Goal: Task Accomplishment & Management: Use online tool/utility

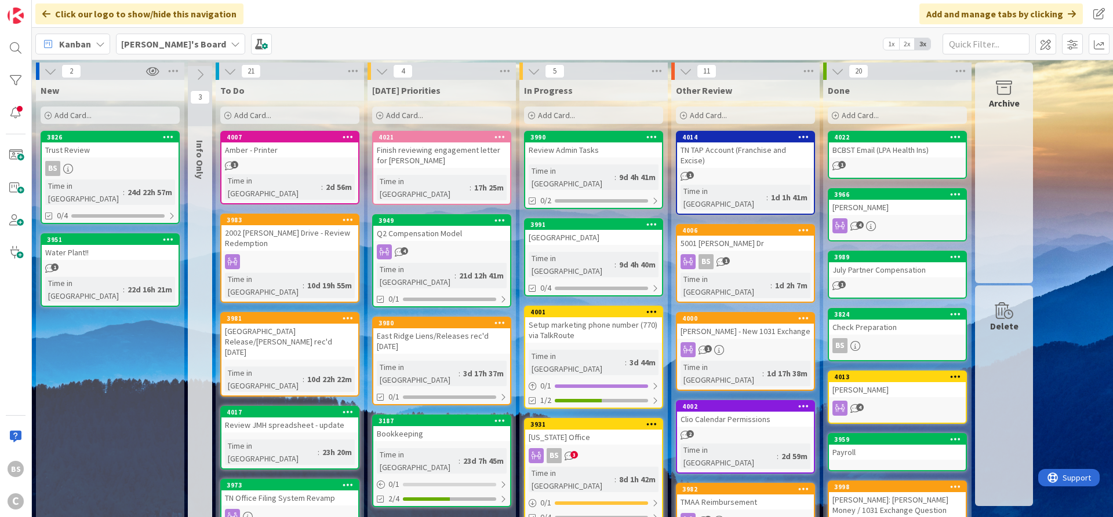
click at [143, 37] on span "[PERSON_NAME]'s Board" at bounding box center [173, 44] width 105 height 14
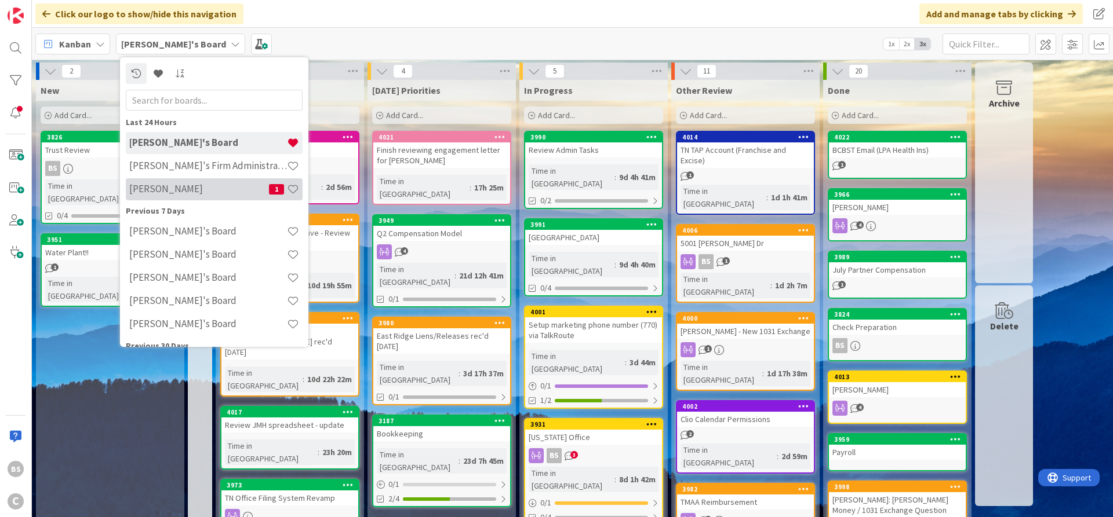
click at [164, 190] on h4 "[PERSON_NAME]" at bounding box center [199, 189] width 140 height 12
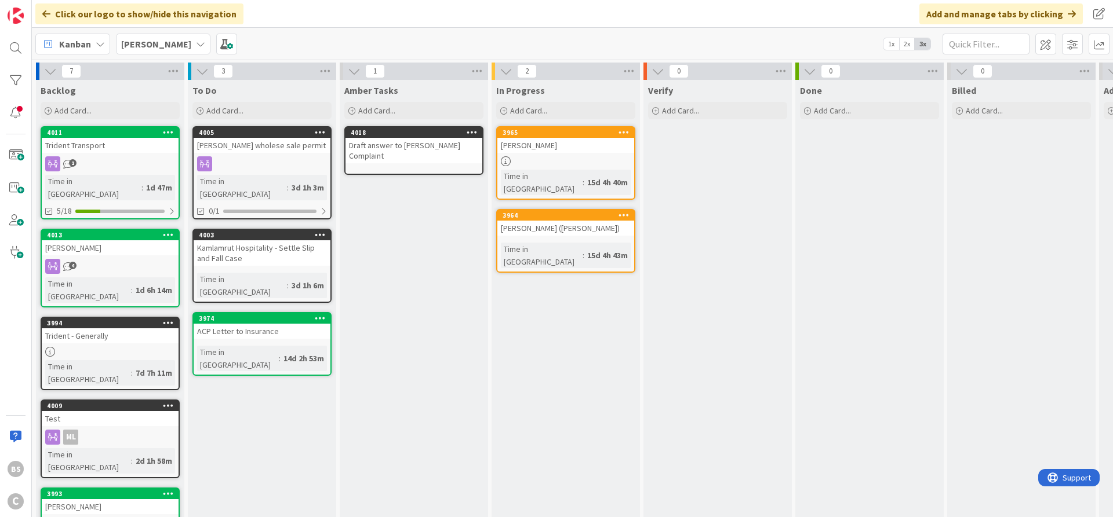
click at [147, 39] on b "[PERSON_NAME]" at bounding box center [156, 44] width 70 height 12
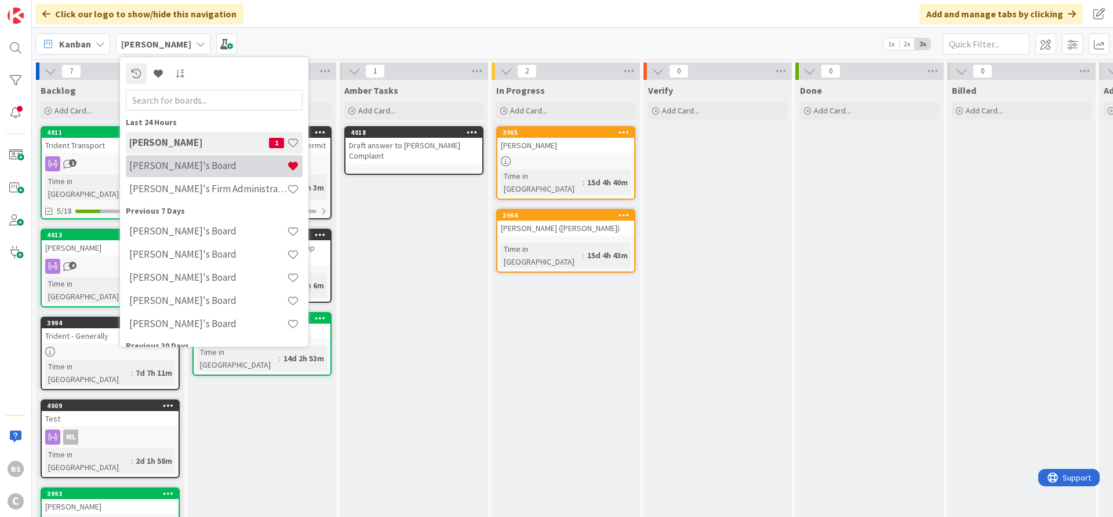
click at [178, 165] on h4 "[PERSON_NAME]'s Board" at bounding box center [208, 166] width 158 height 12
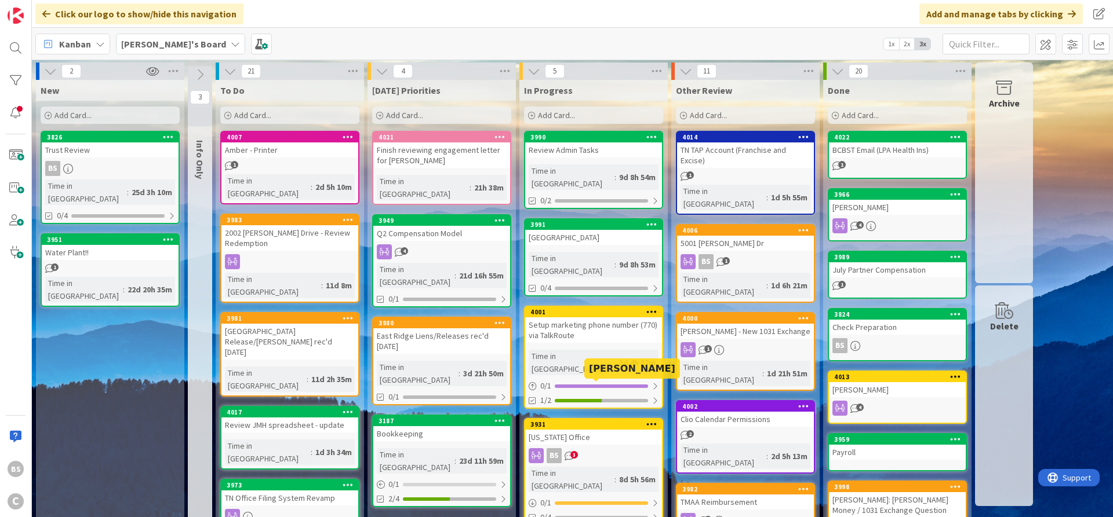
click at [568, 421] on div "3931" at bounding box center [596, 425] width 132 height 8
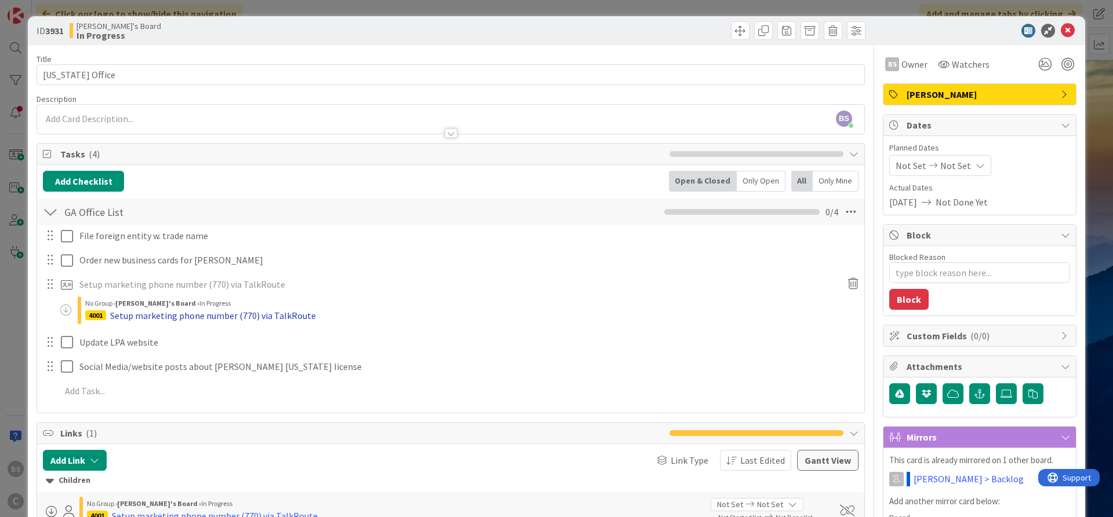
click at [217, 315] on div "Setup marketing phone number (770) via TalkRoute" at bounding box center [213, 316] width 206 height 14
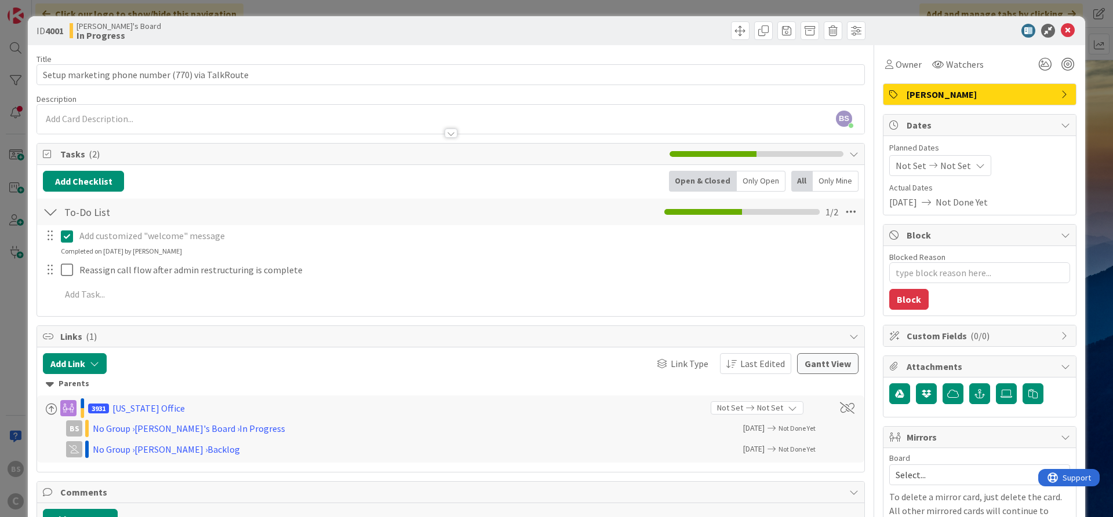
click at [1073, 39] on div "ID 4001 [PERSON_NAME]'s Board In Progress" at bounding box center [556, 30] width 1057 height 29
click at [1069, 34] on icon at bounding box center [1067, 31] width 14 height 14
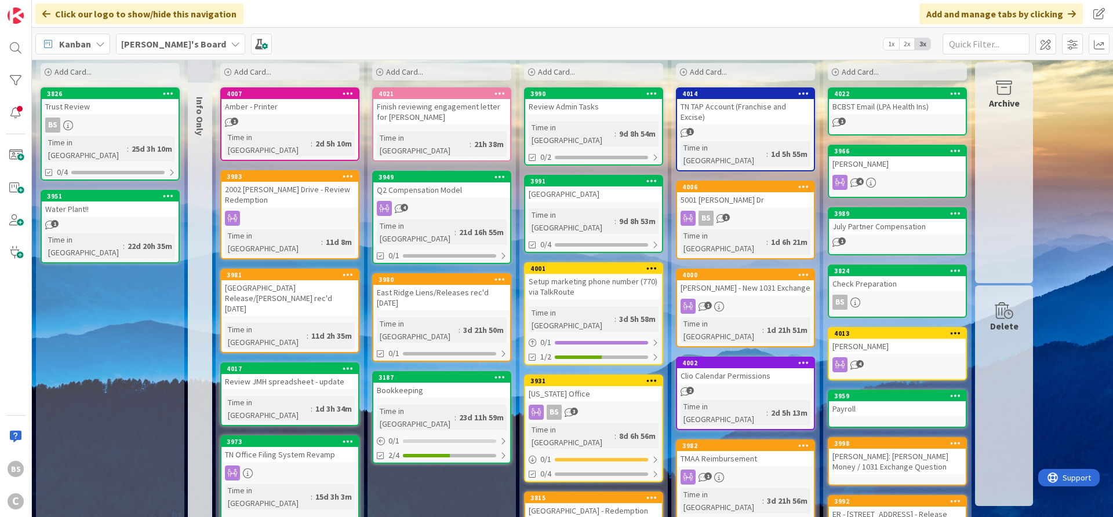
scroll to position [70, 0]
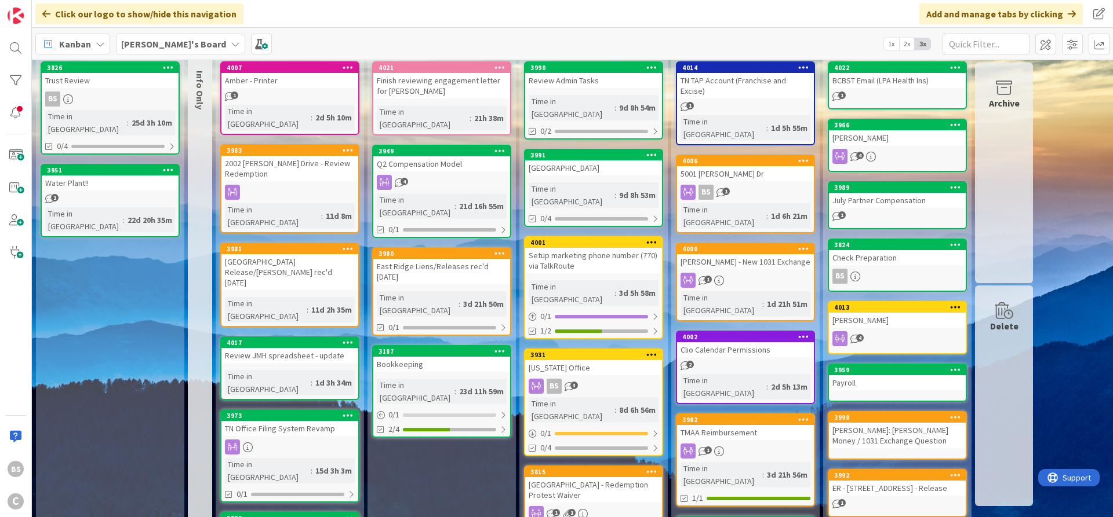
click at [577, 360] on div "[US_STATE] Office" at bounding box center [593, 367] width 137 height 15
type textarea "x"
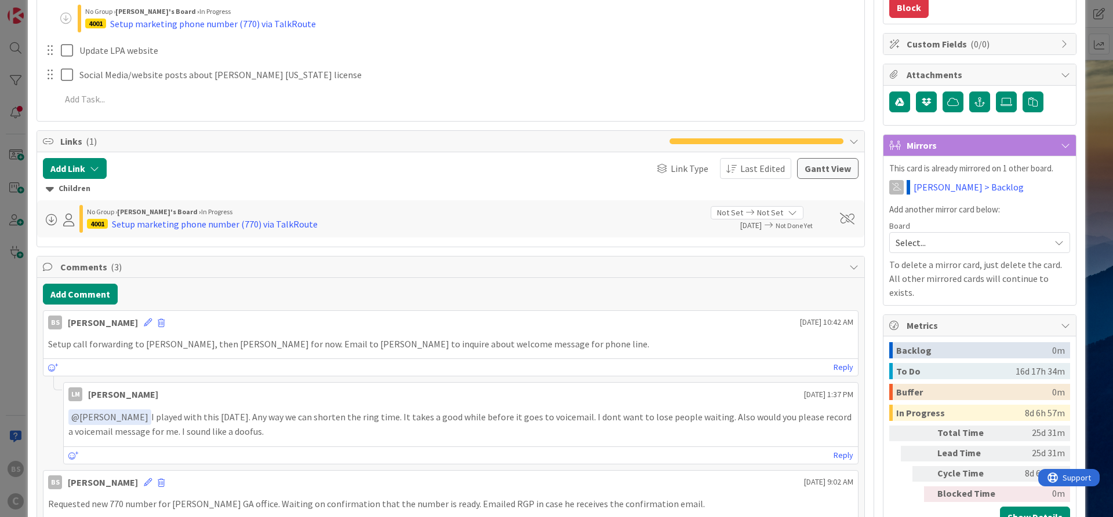
scroll to position [348, 0]
